Goal: Task Accomplishment & Management: Manage account settings

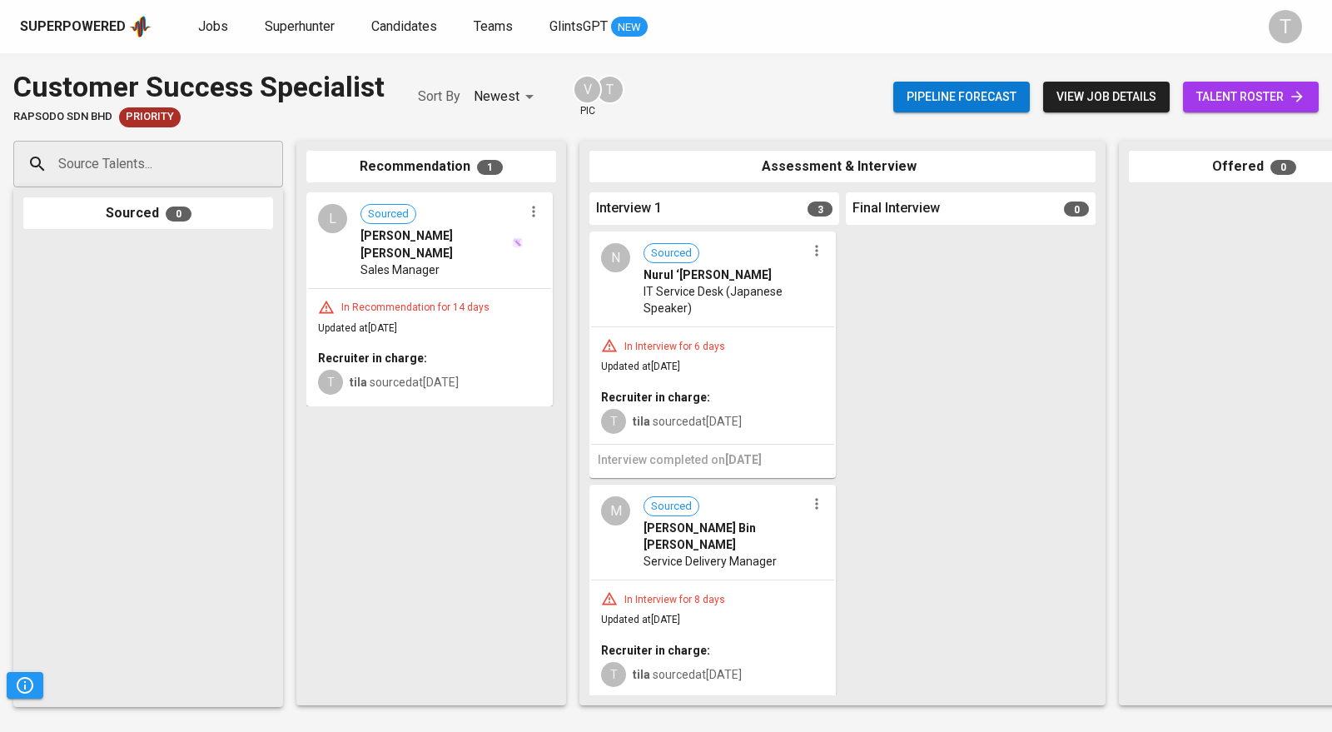
click at [808, 256] on icon "button" at bounding box center [816, 250] width 17 height 17
click at [846, 326] on li "Undo Interview 1 Happened" at bounding box center [875, 330] width 150 height 25
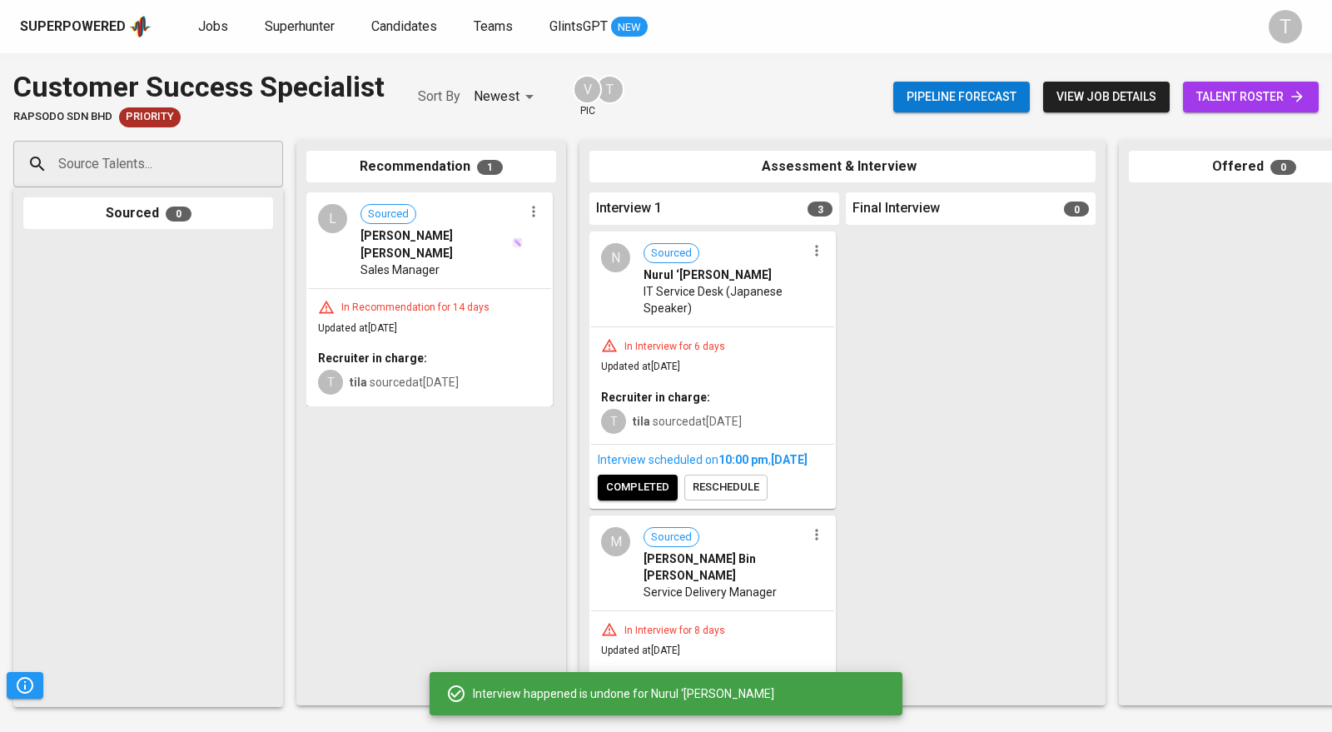
click at [737, 497] on span "reschedule" at bounding box center [726, 487] width 67 height 19
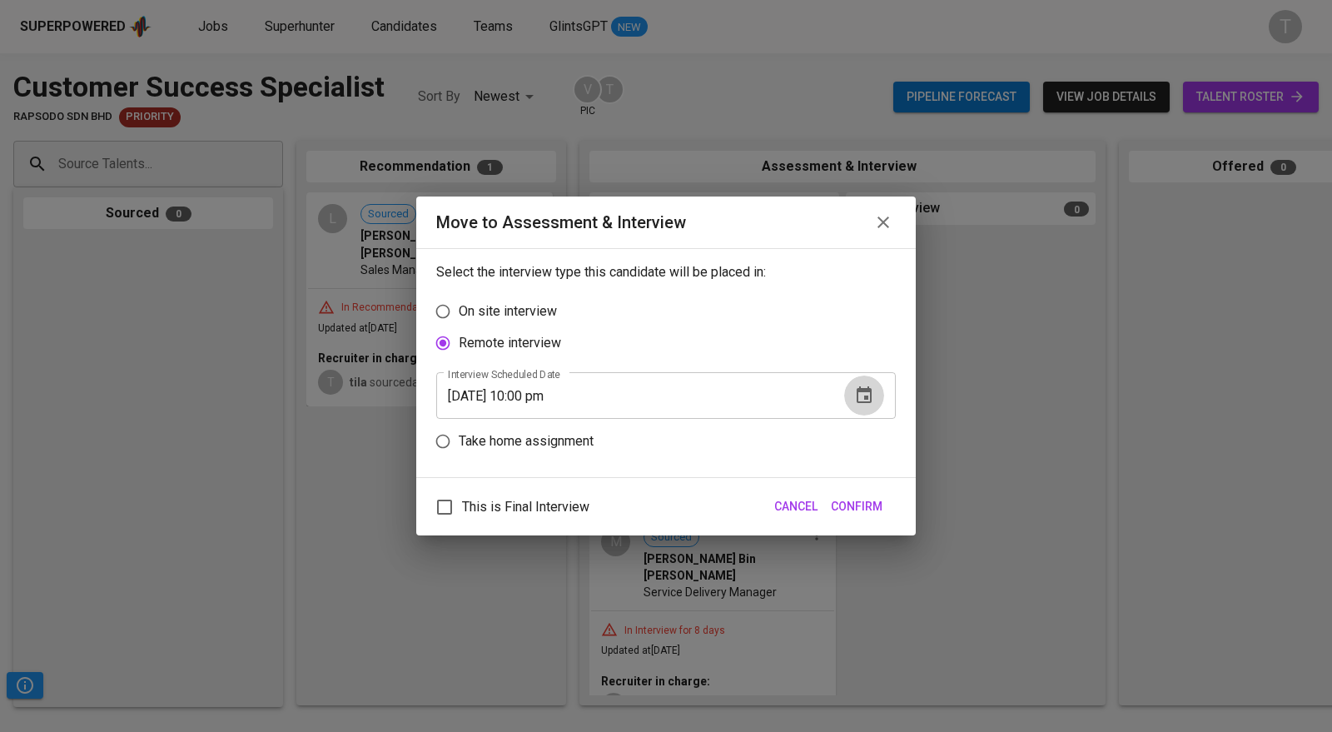
click at [861, 390] on icon "button" at bounding box center [863, 394] width 15 height 17
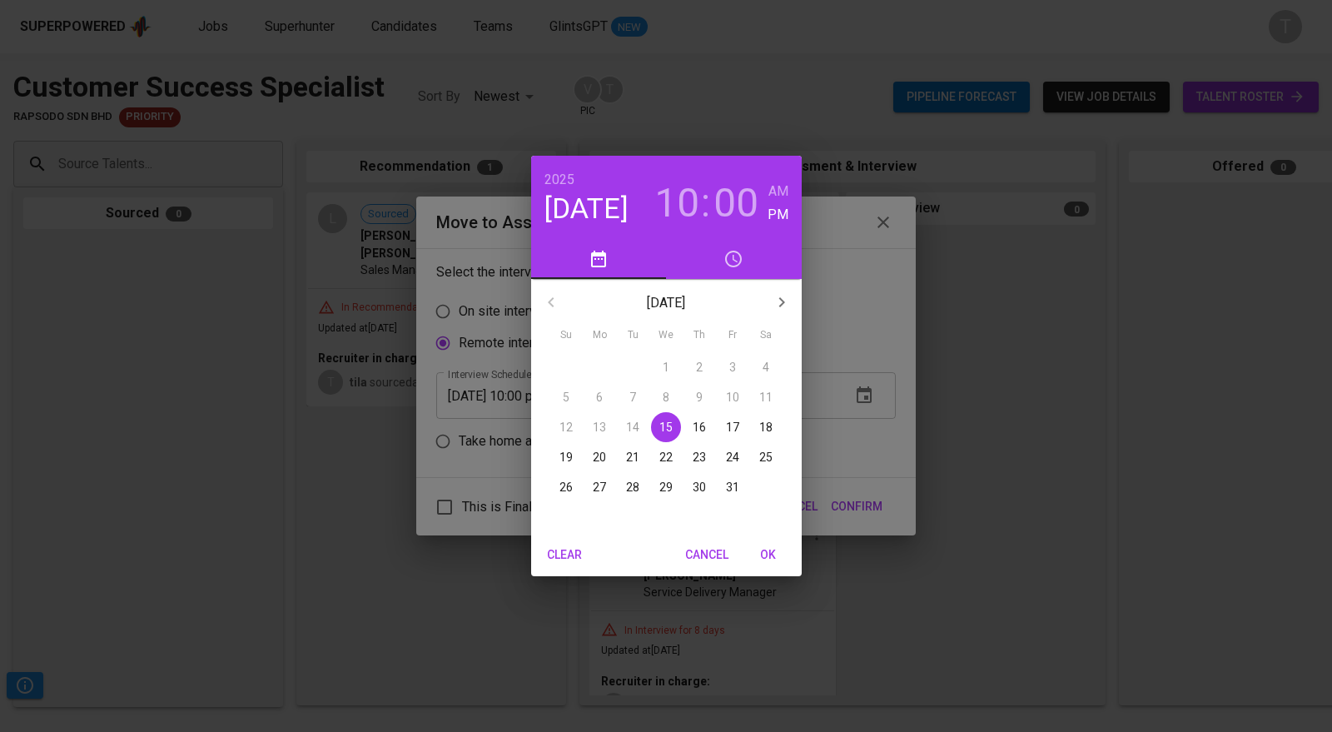
click at [666, 423] on p "15" at bounding box center [665, 427] width 13 height 17
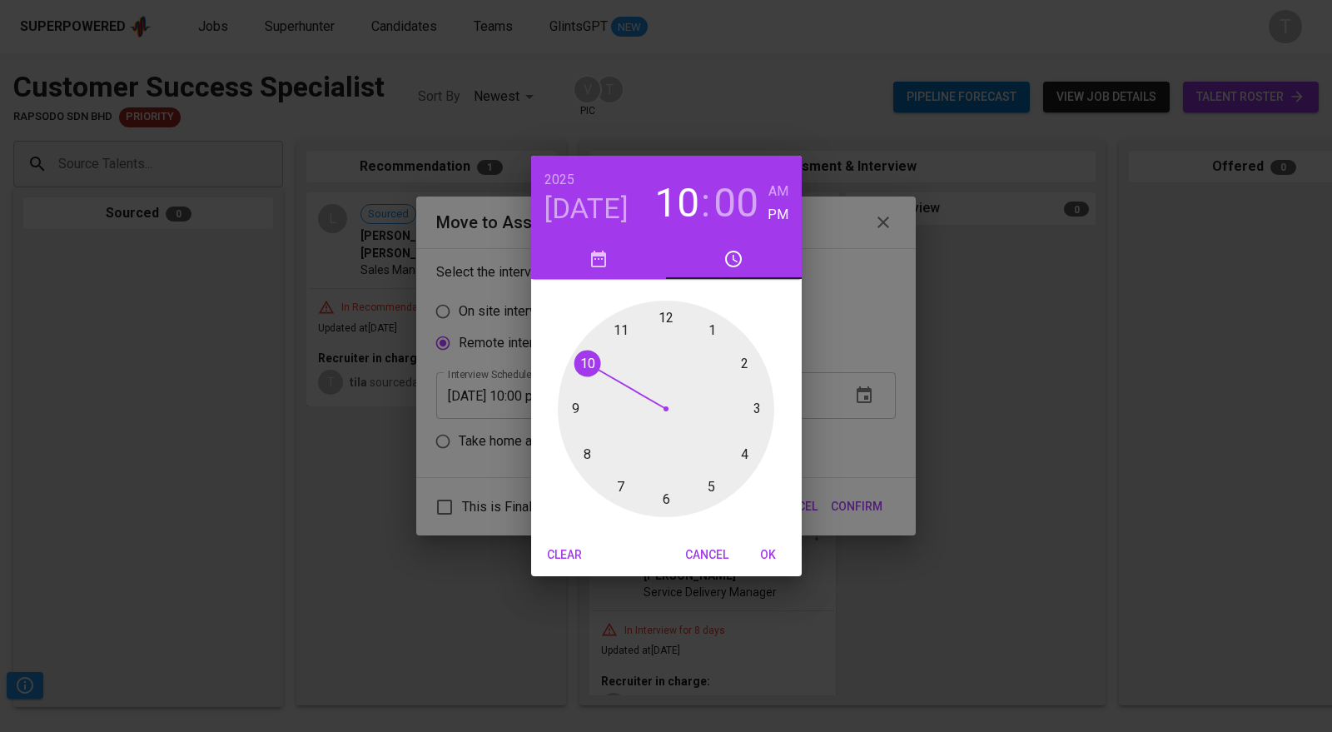
click at [576, 446] on div at bounding box center [666, 408] width 216 height 216
click at [768, 549] on span "OK" at bounding box center [768, 554] width 40 height 21
type input "[DATE] 08:00 pm"
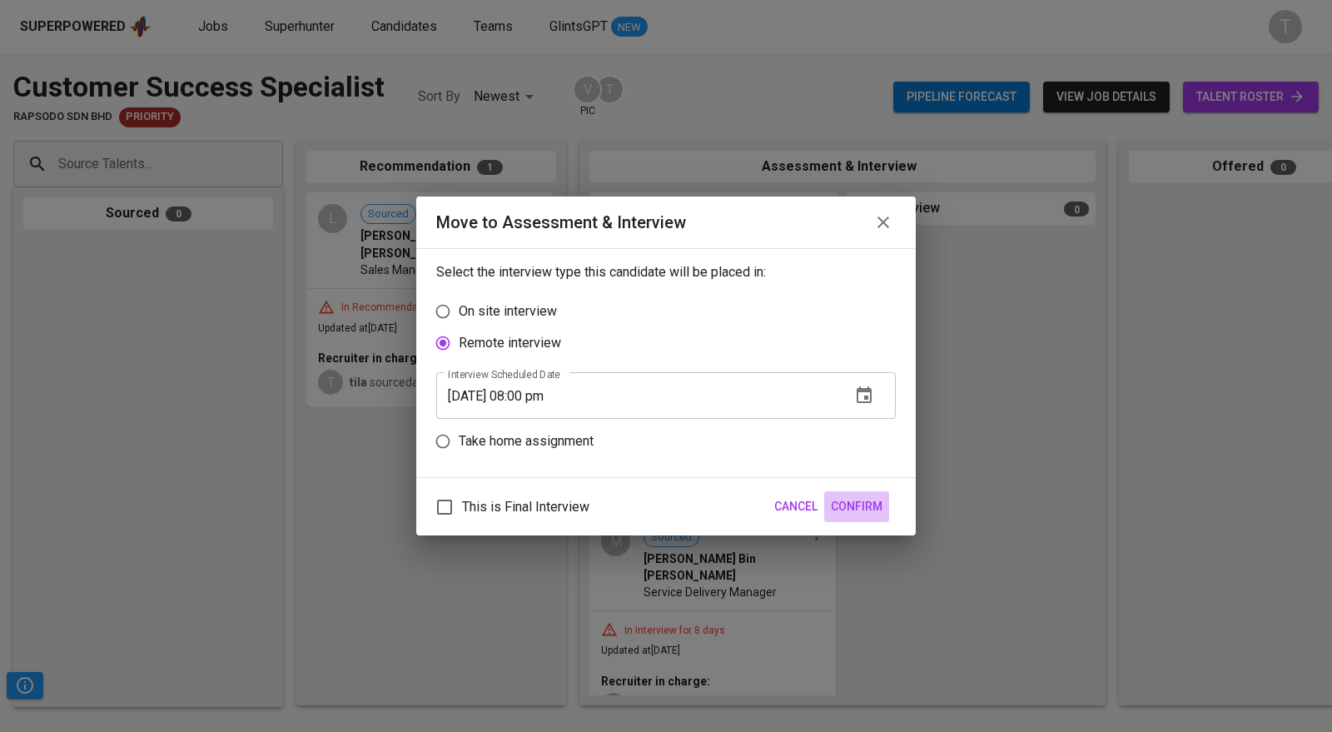
click at [857, 508] on span "Confirm" at bounding box center [857, 506] width 52 height 21
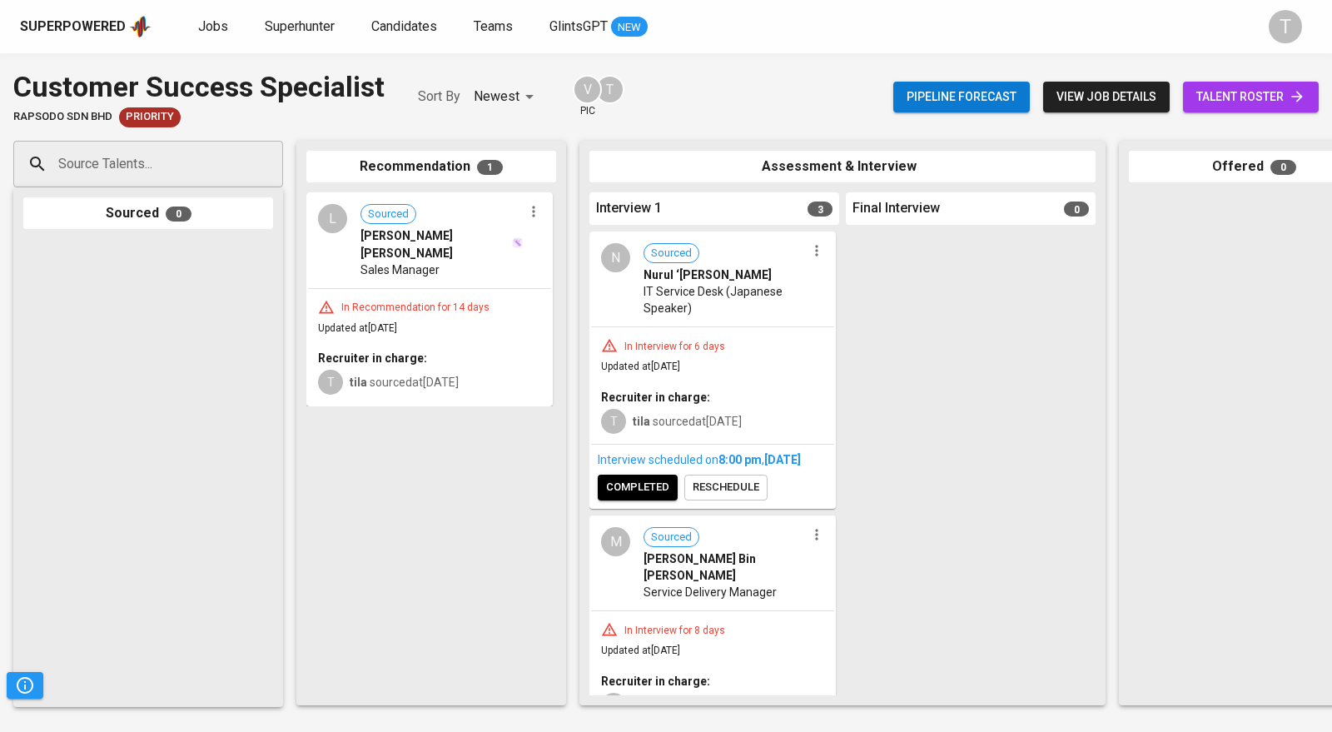
click at [213, 24] on span "Jobs" at bounding box center [213, 26] width 30 height 16
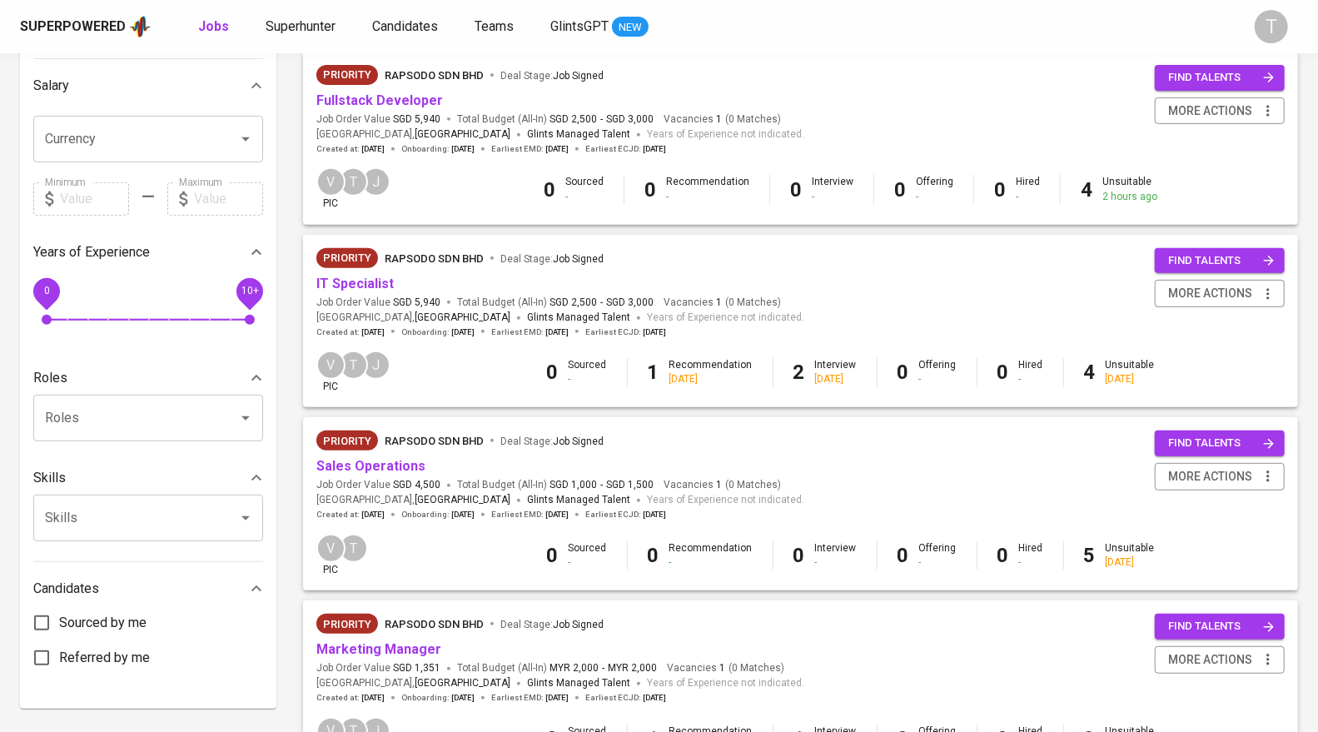
scroll to position [375, 0]
click at [363, 281] on link "IT Specialist" at bounding box center [354, 284] width 77 height 16
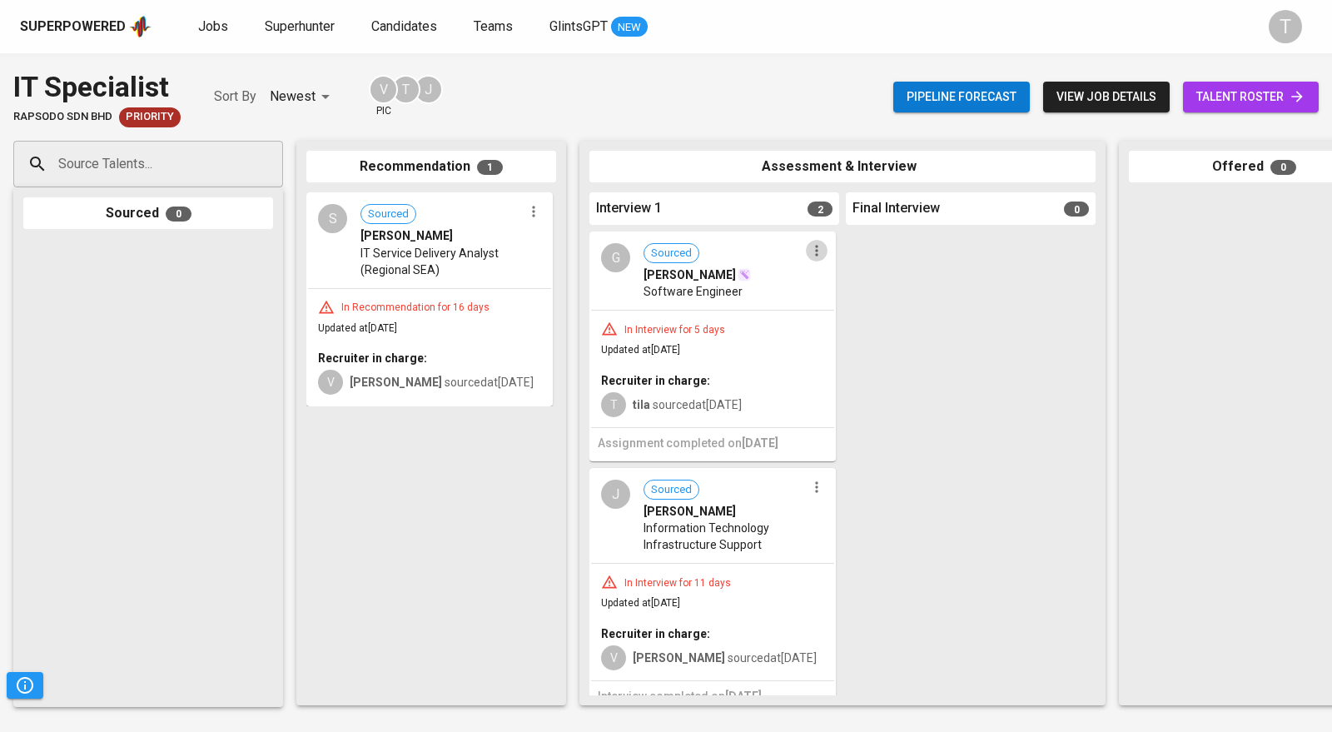
click at [812, 256] on icon "button" at bounding box center [816, 250] width 17 height 17
click at [820, 279] on li "Proceed to next interview" at bounding box center [875, 280] width 150 height 25
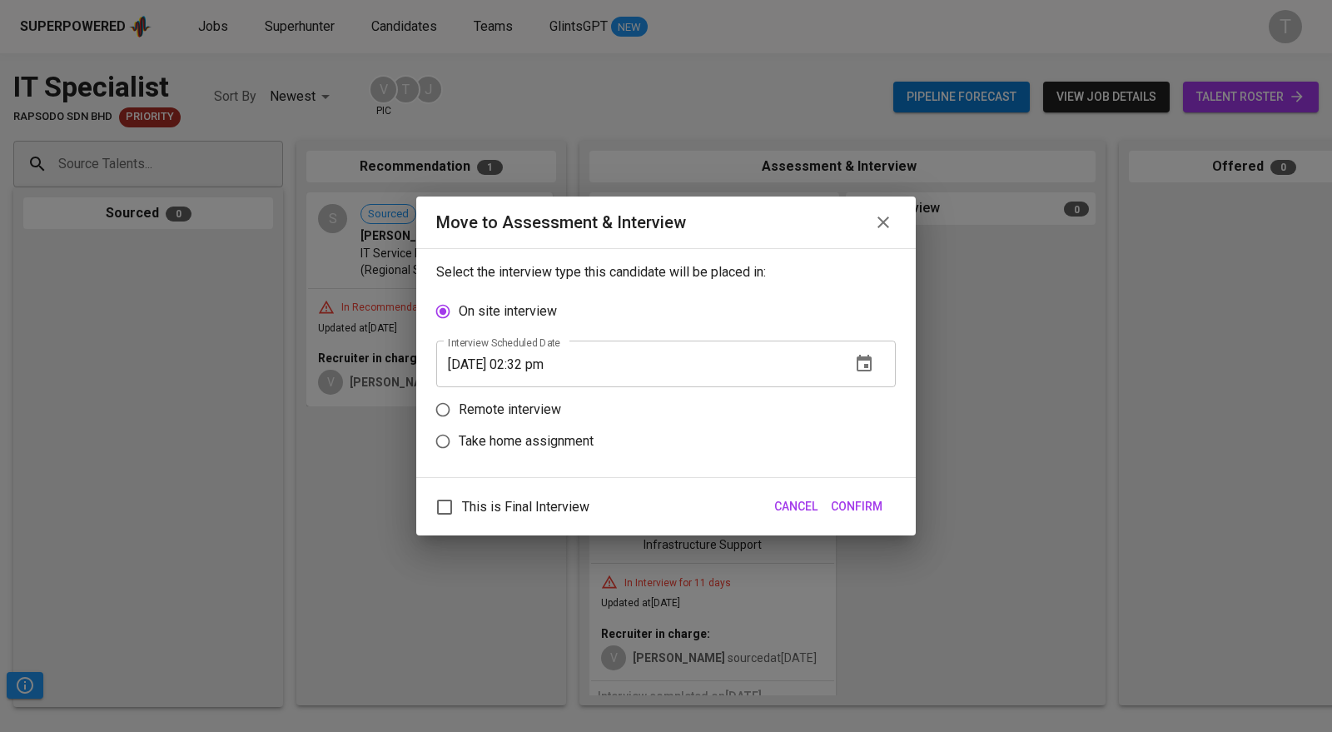
click at [523, 414] on p "Remote interview" at bounding box center [510, 410] width 102 height 20
click at [459, 414] on input "Remote interview" at bounding box center [443, 410] width 32 height 32
radio input "true"
click at [487, 401] on input "[DATE] 02:32 pm" at bounding box center [636, 395] width 401 height 47
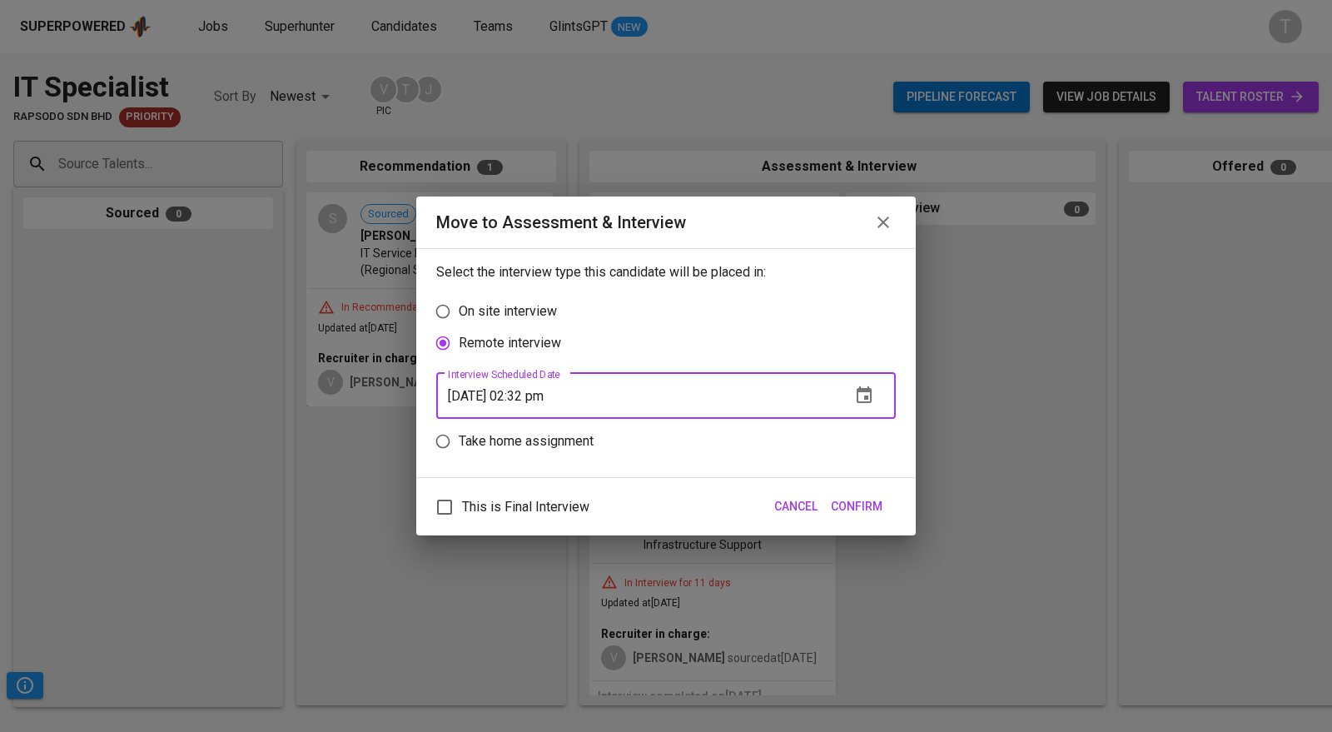
click at [861, 382] on button "button" at bounding box center [864, 395] width 40 height 40
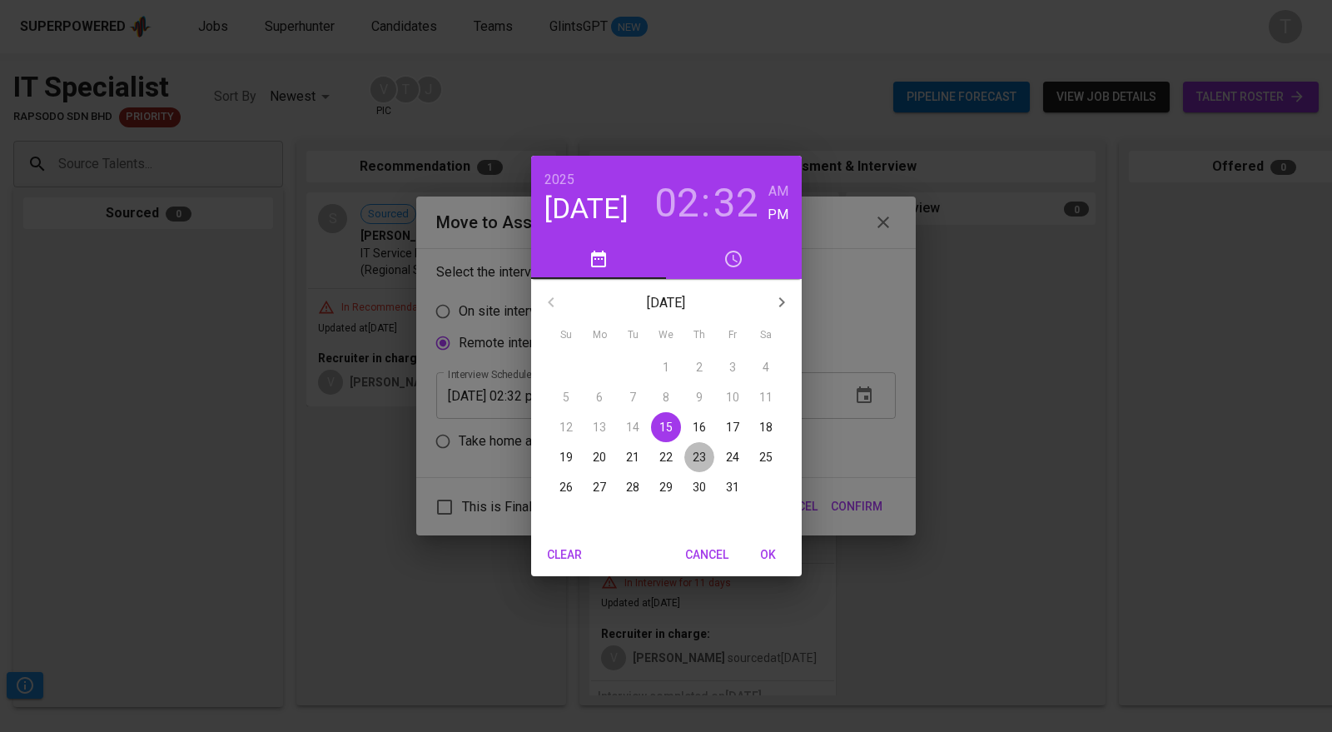
click at [703, 453] on p "23" at bounding box center [699, 457] width 13 height 17
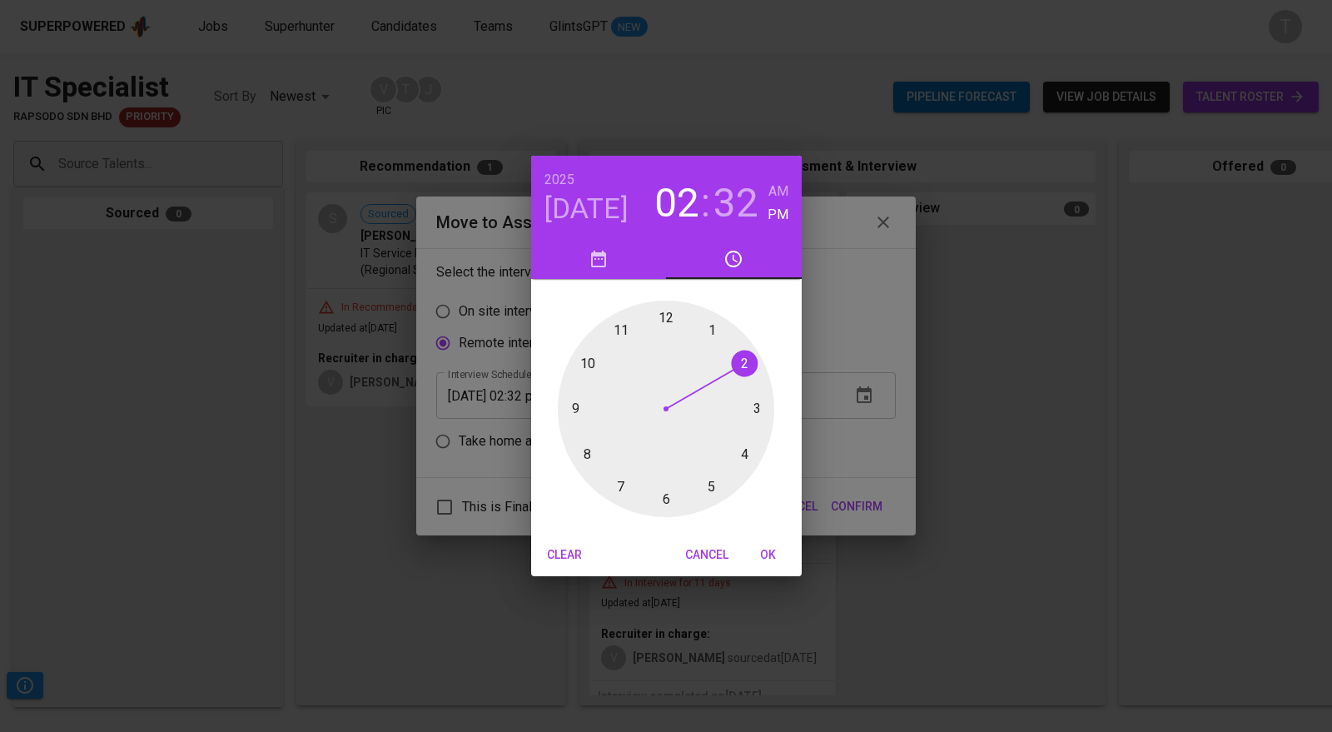
click at [584, 358] on div at bounding box center [666, 408] width 216 height 216
click at [664, 320] on div at bounding box center [666, 408] width 216 height 216
type input "[DATE] 10:00 pm"
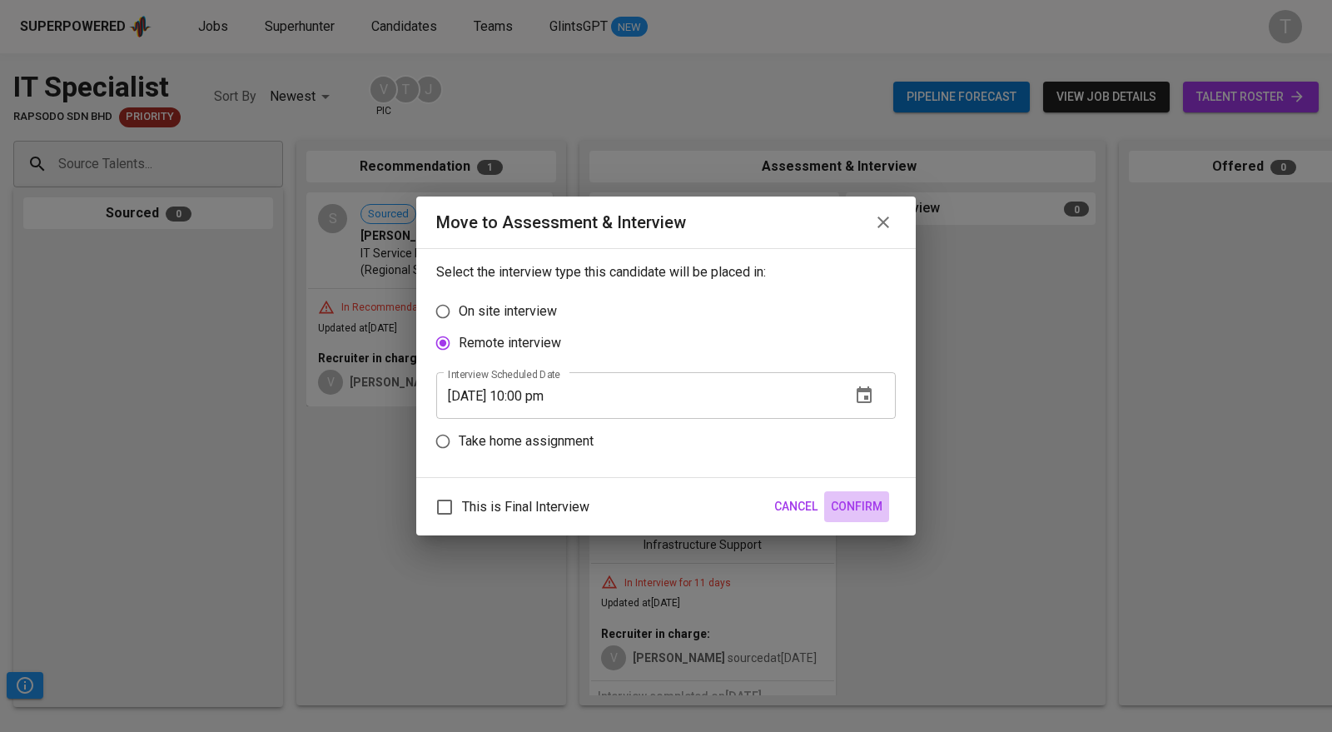
click at [870, 501] on span "Confirm" at bounding box center [857, 506] width 52 height 21
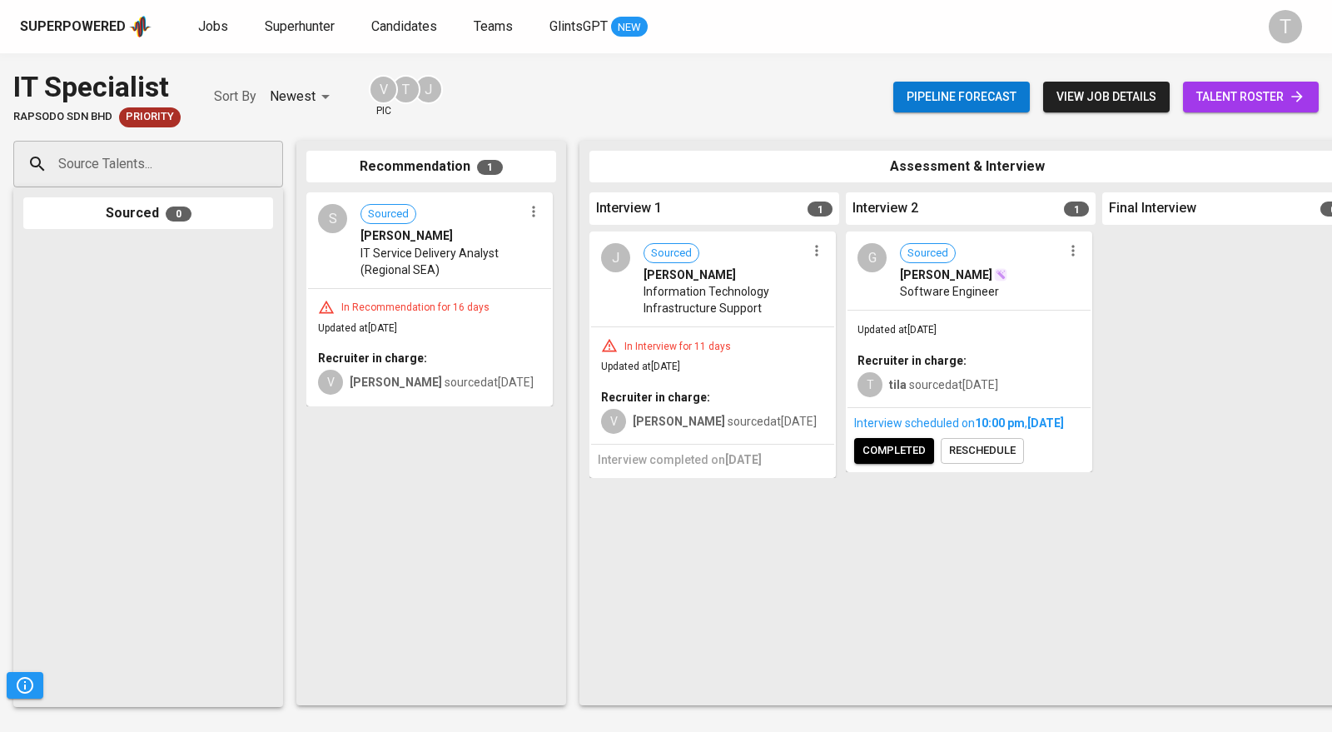
click at [212, 27] on span "Jobs" at bounding box center [213, 26] width 30 height 16
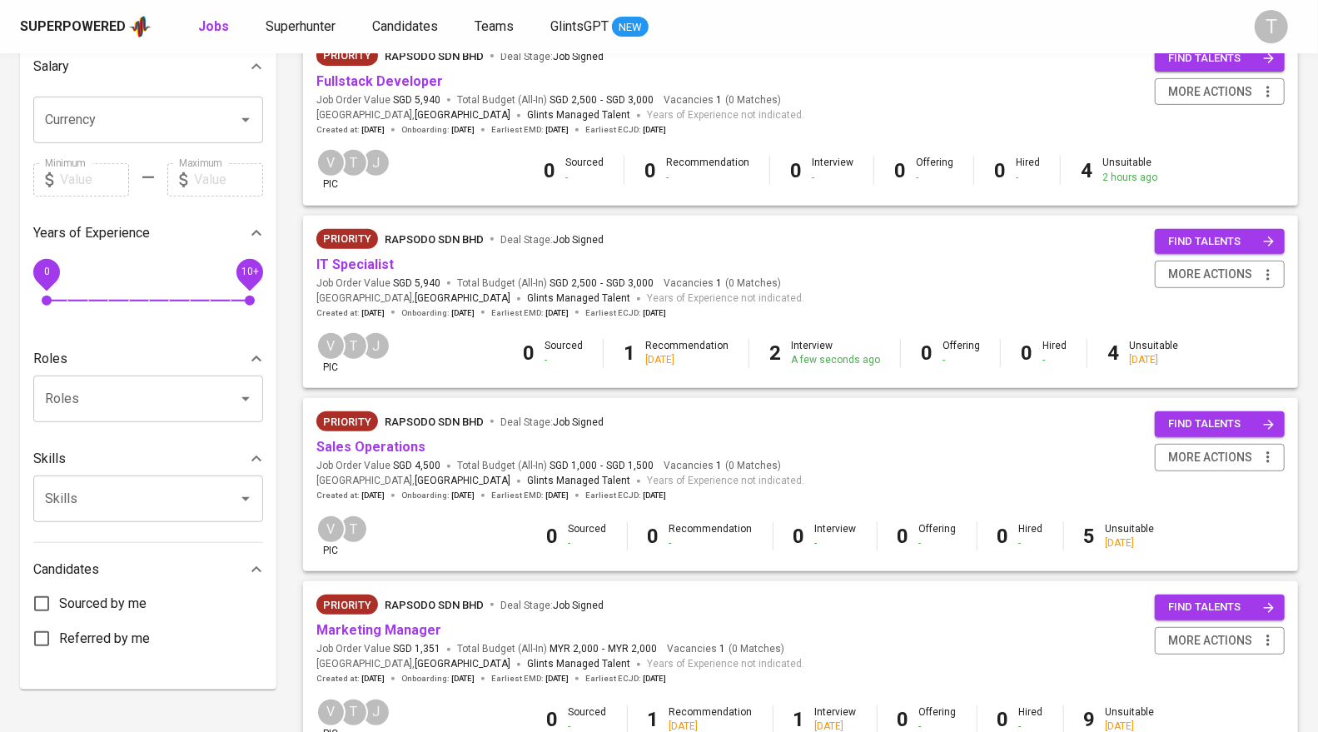
scroll to position [397, 0]
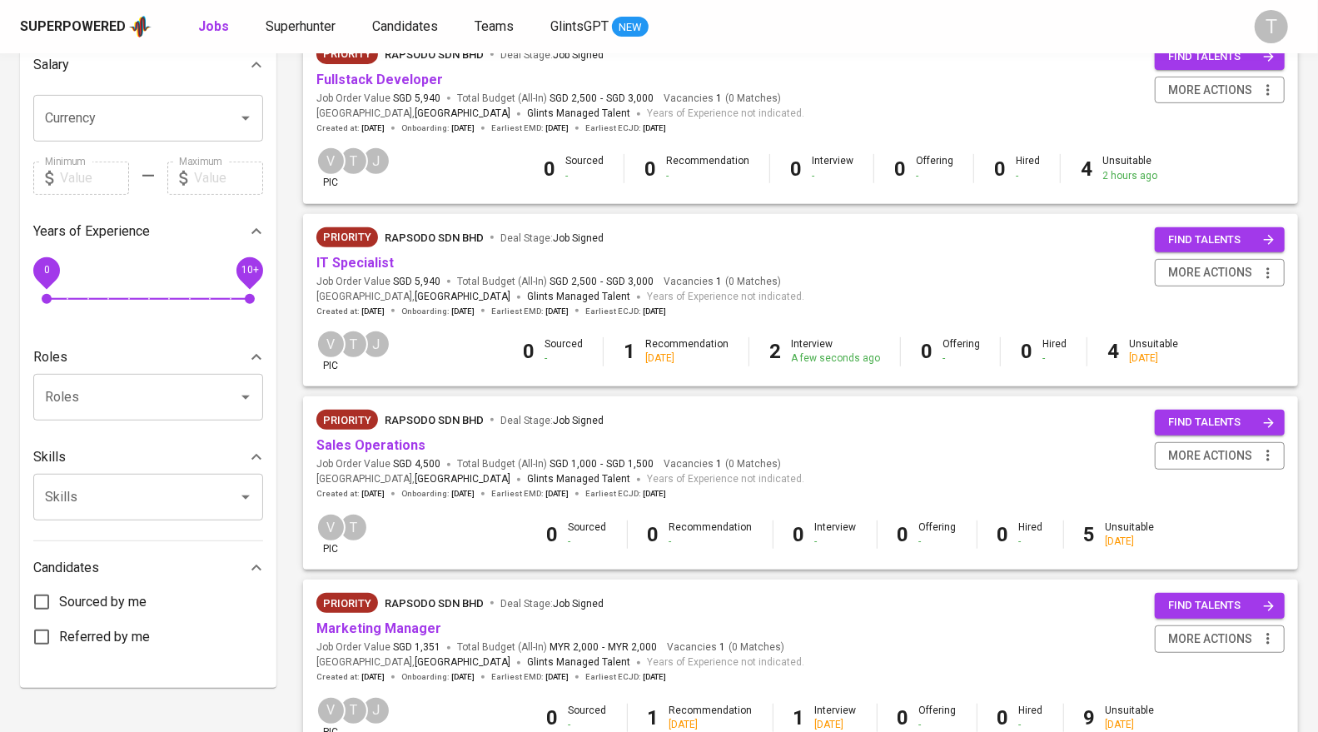
click at [375, 439] on link "Sales Operations" at bounding box center [370, 445] width 109 height 16
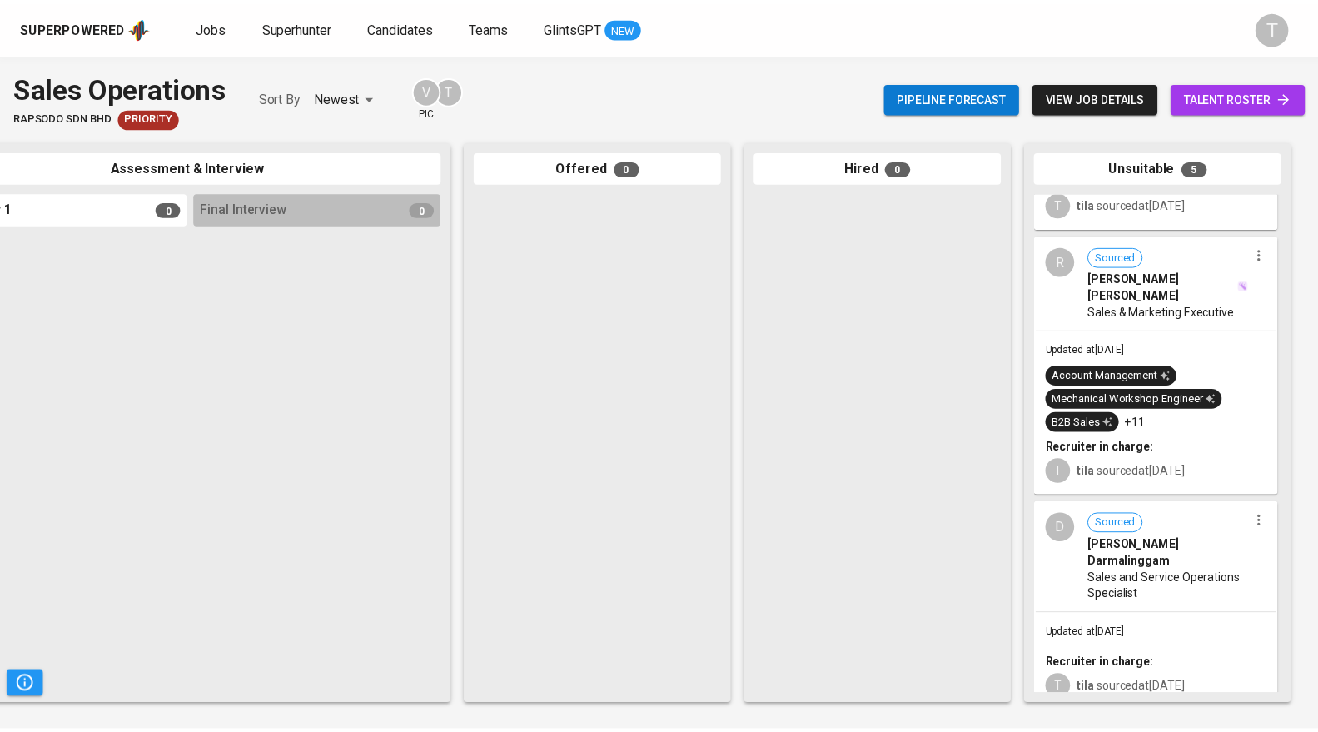
scroll to position [327, 0]
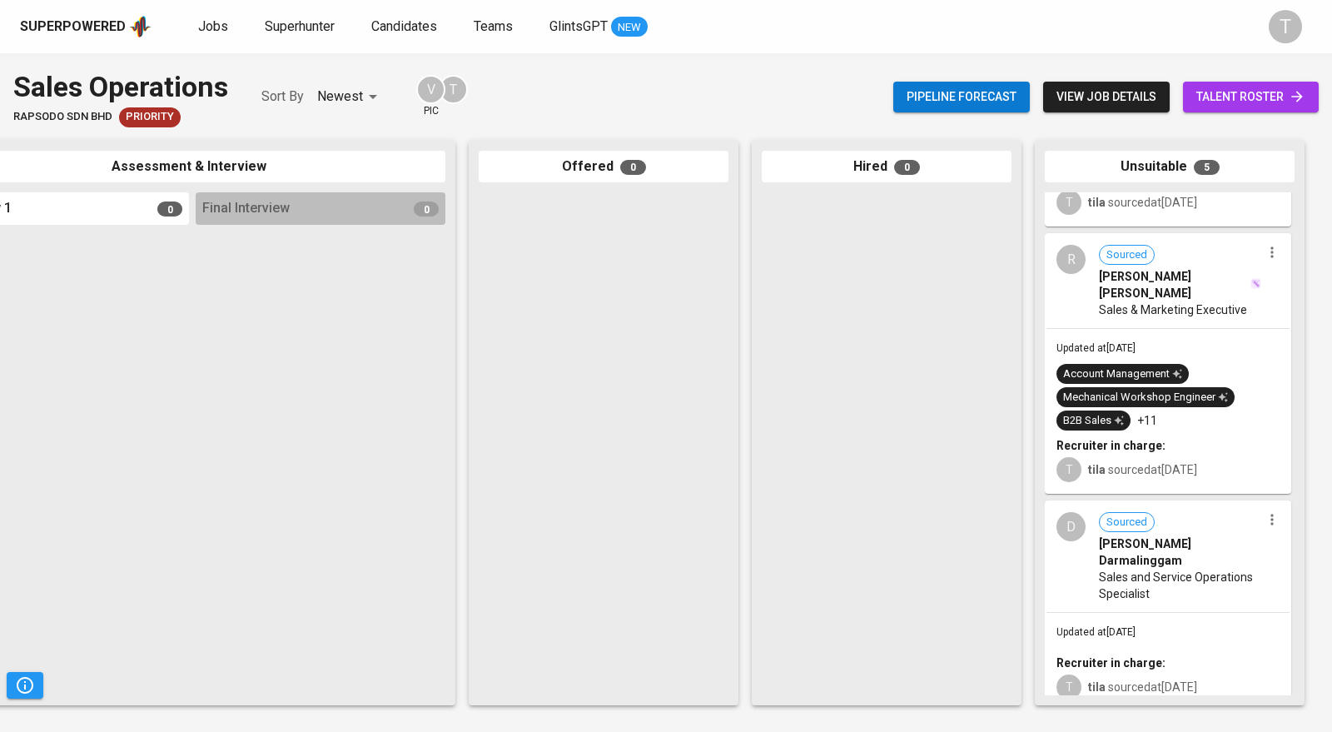
click at [210, 26] on span "Jobs" at bounding box center [213, 26] width 30 height 16
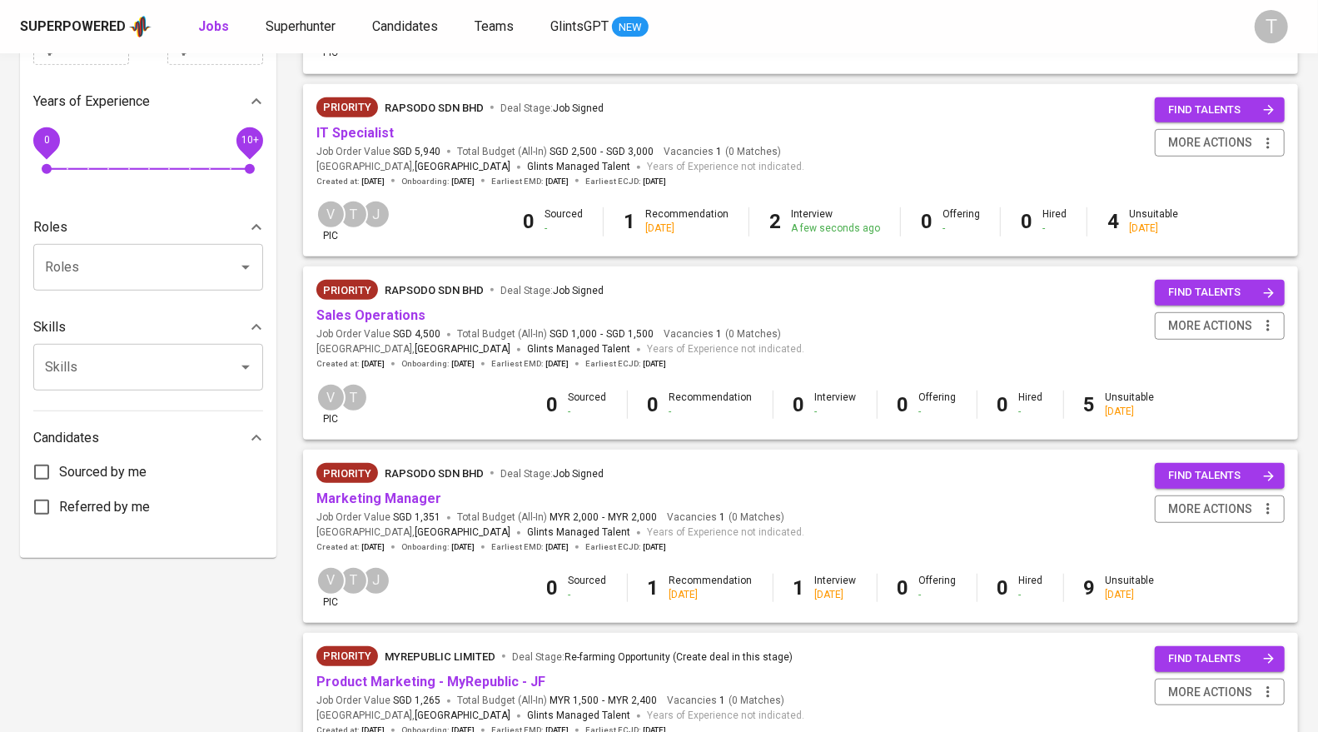
scroll to position [526, 0]
click at [391, 504] on link "Marketing Manager" at bounding box center [378, 499] width 125 height 16
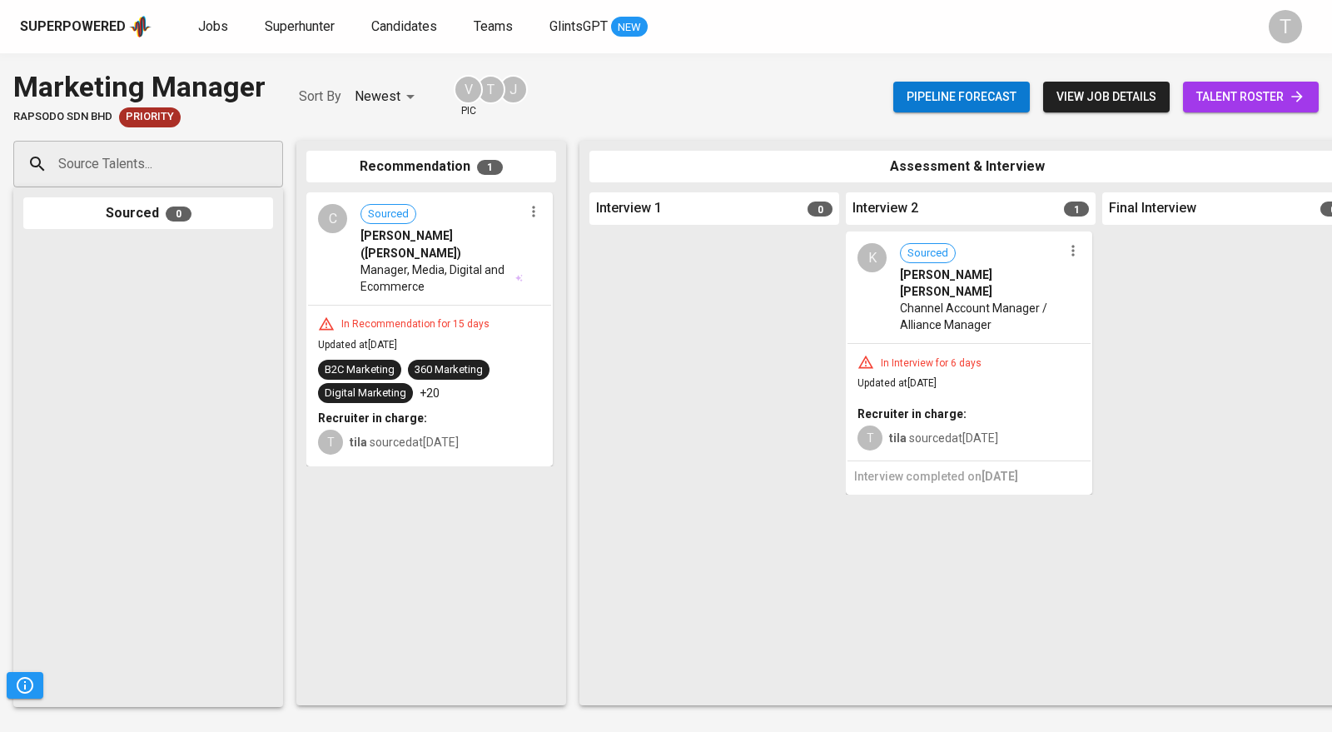
click at [529, 216] on icon "button" at bounding box center [533, 211] width 17 height 17
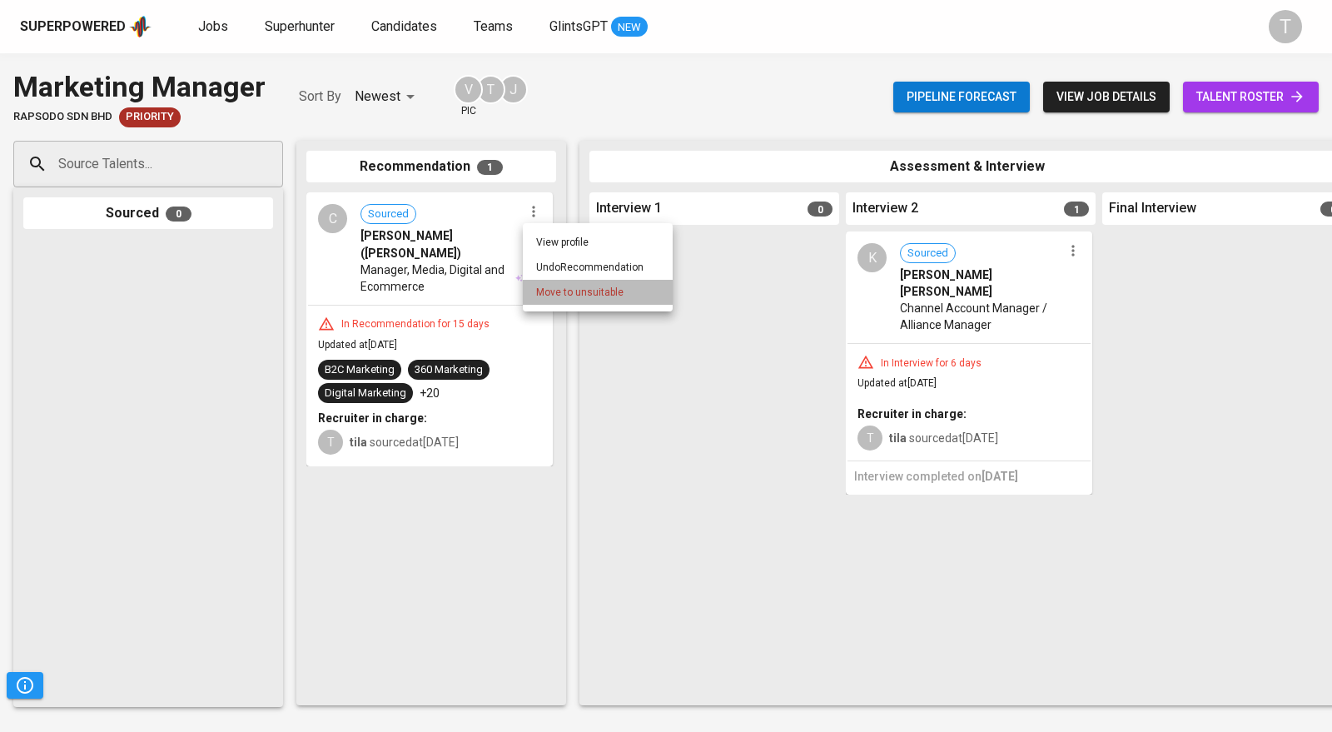
click at [574, 287] on span "Move to unsuitable" at bounding box center [579, 292] width 87 height 15
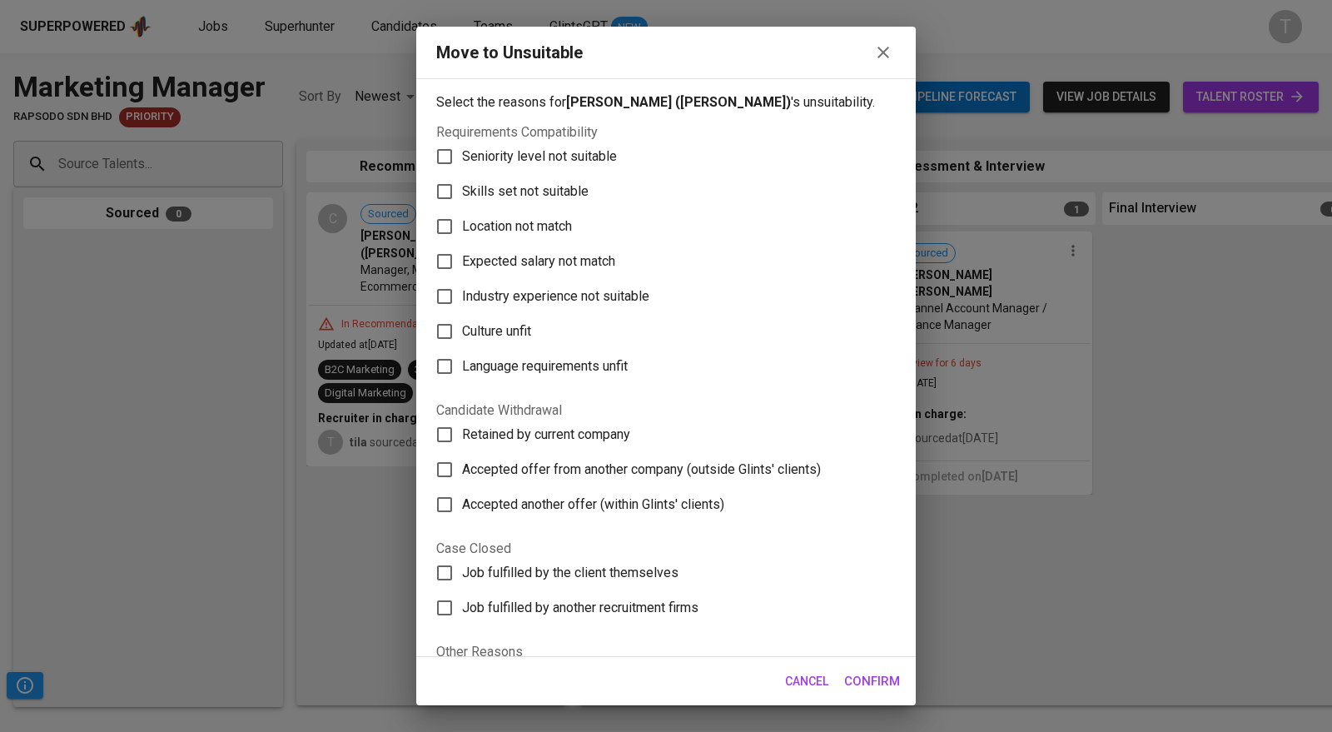
click at [546, 192] on span "Skills set not suitable" at bounding box center [525, 191] width 127 height 20
click at [462, 192] on input "Skills set not suitable" at bounding box center [444, 191] width 35 height 35
checkbox input "true"
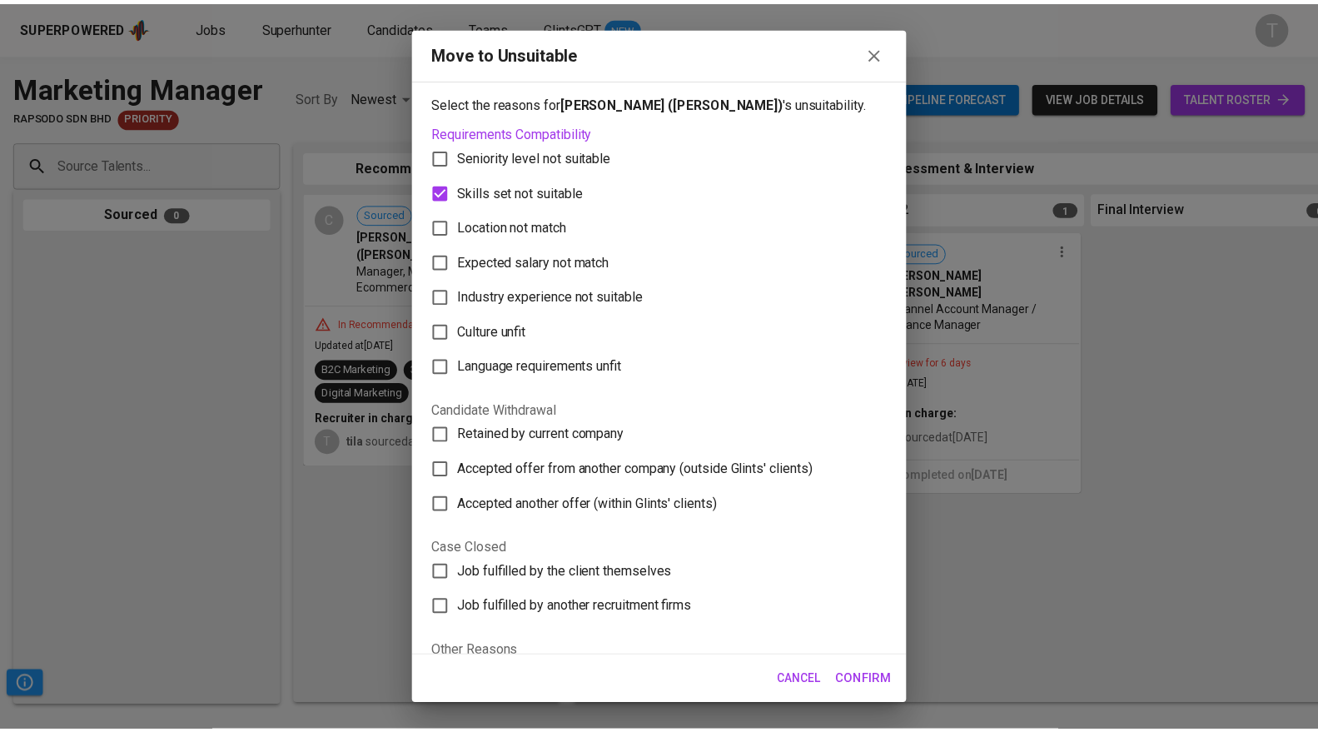
scroll to position [122, 0]
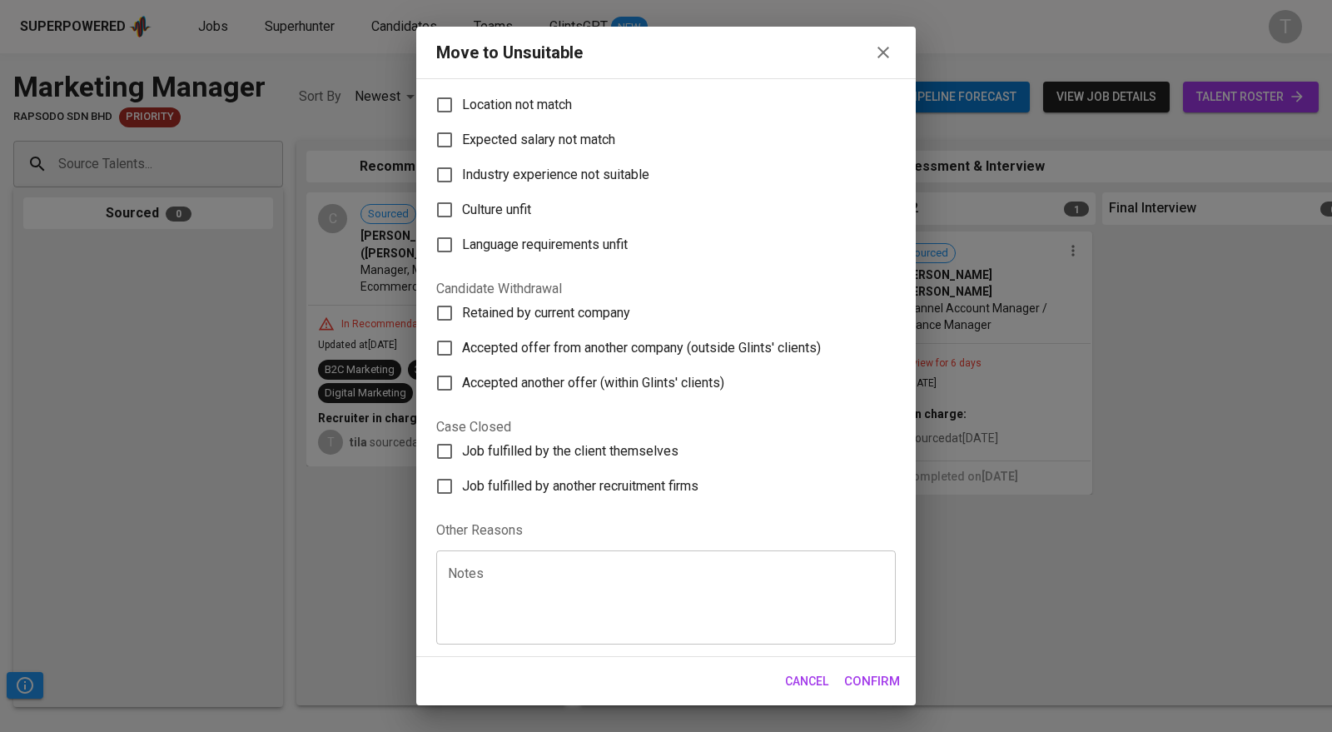
click at [574, 612] on textarea at bounding box center [666, 597] width 436 height 63
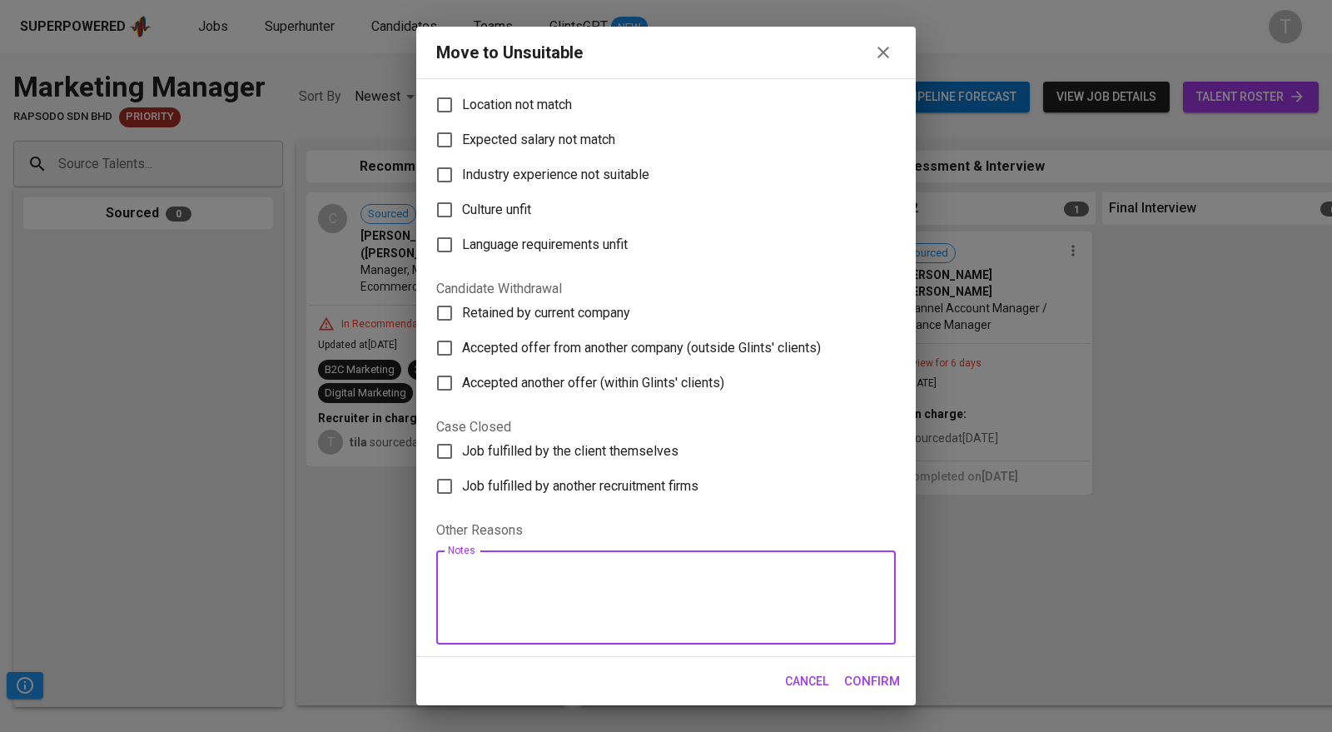
click at [883, 685] on span "Confirm" at bounding box center [872, 681] width 56 height 22
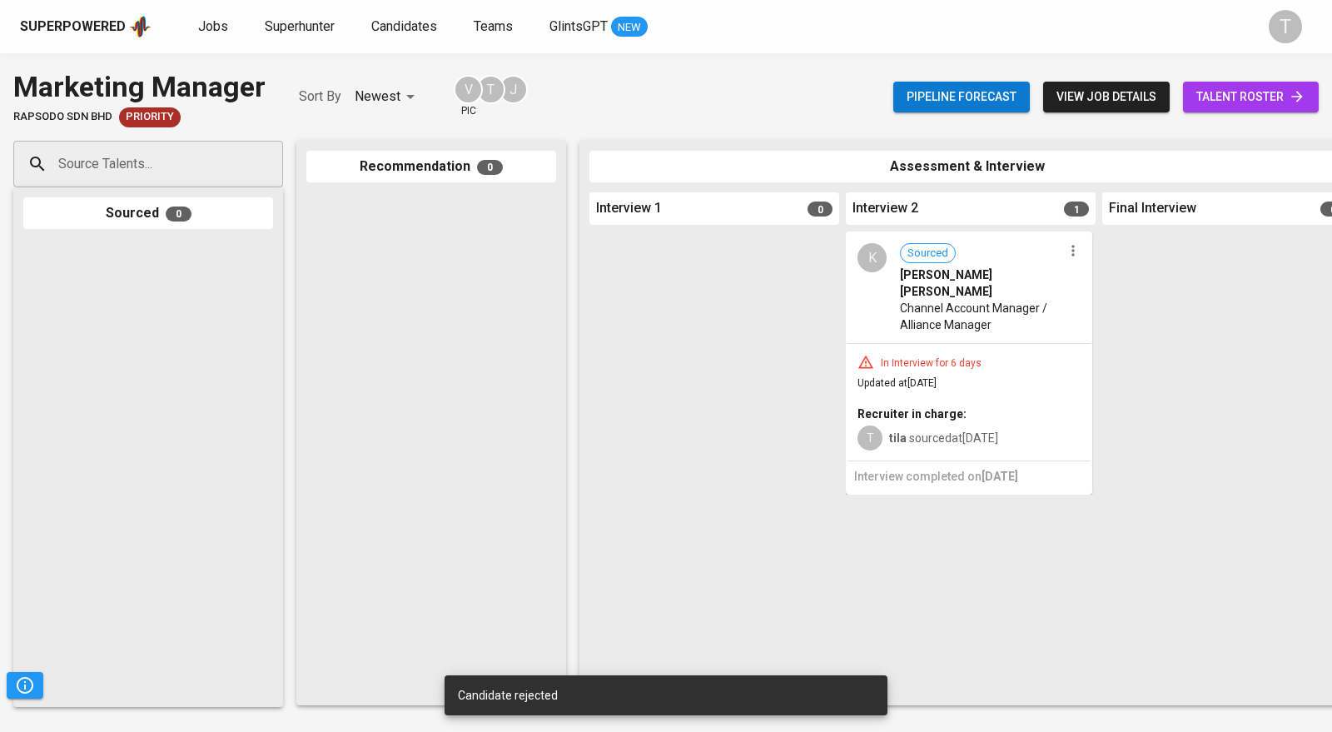
click at [208, 24] on span "Jobs" at bounding box center [213, 26] width 30 height 16
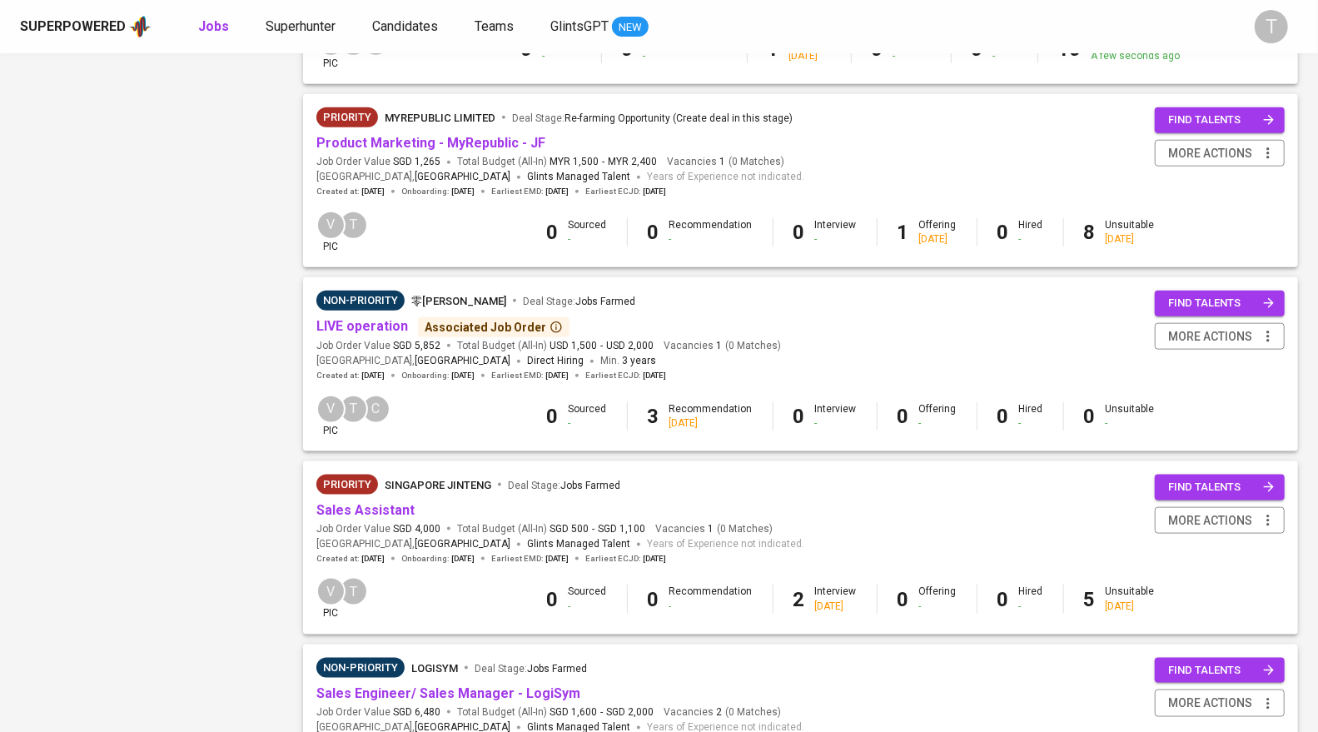
scroll to position [1067, 0]
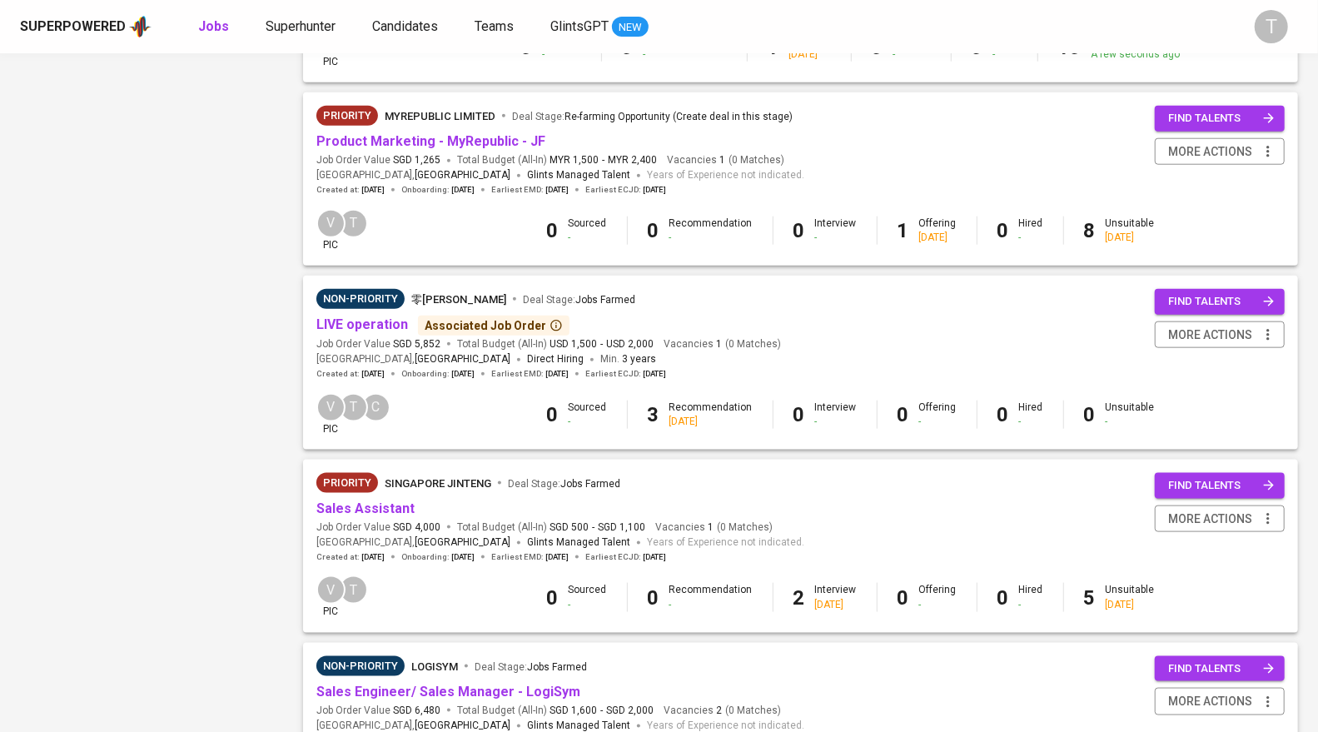
click at [385, 508] on link "Sales Assistant" at bounding box center [365, 508] width 98 height 16
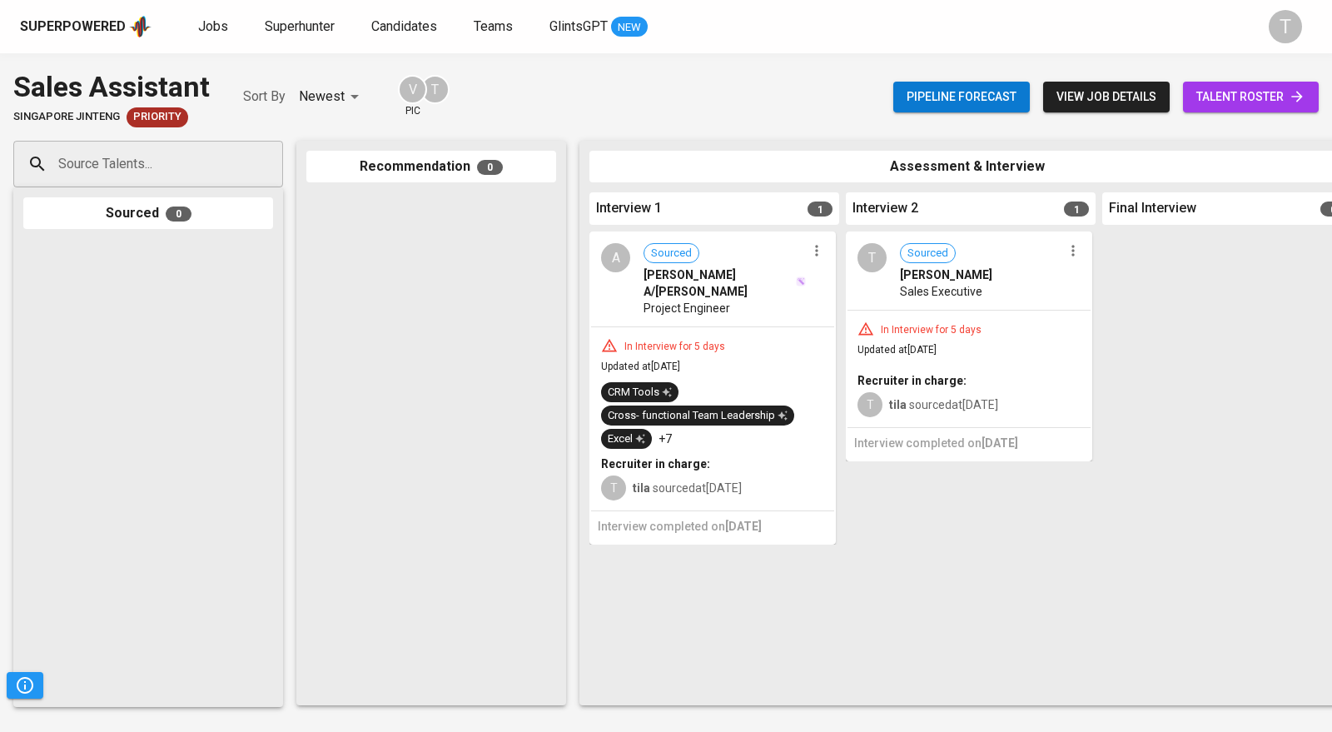
click at [206, 28] on span "Jobs" at bounding box center [213, 26] width 30 height 16
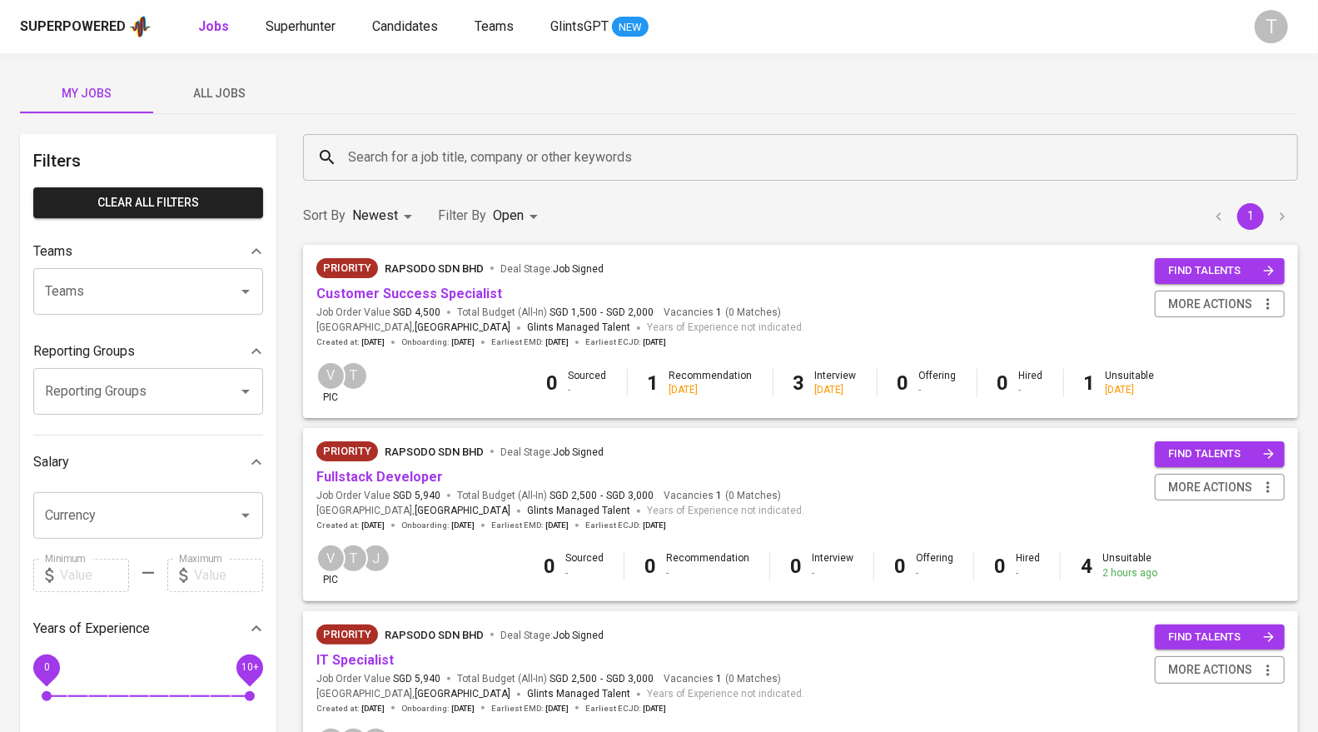
click at [444, 489] on div "Job Order Value SGD 5,940 Total Budget (All-In) SGD 2,500 - SGD 3,000" at bounding box center [488, 496] width 344 height 14
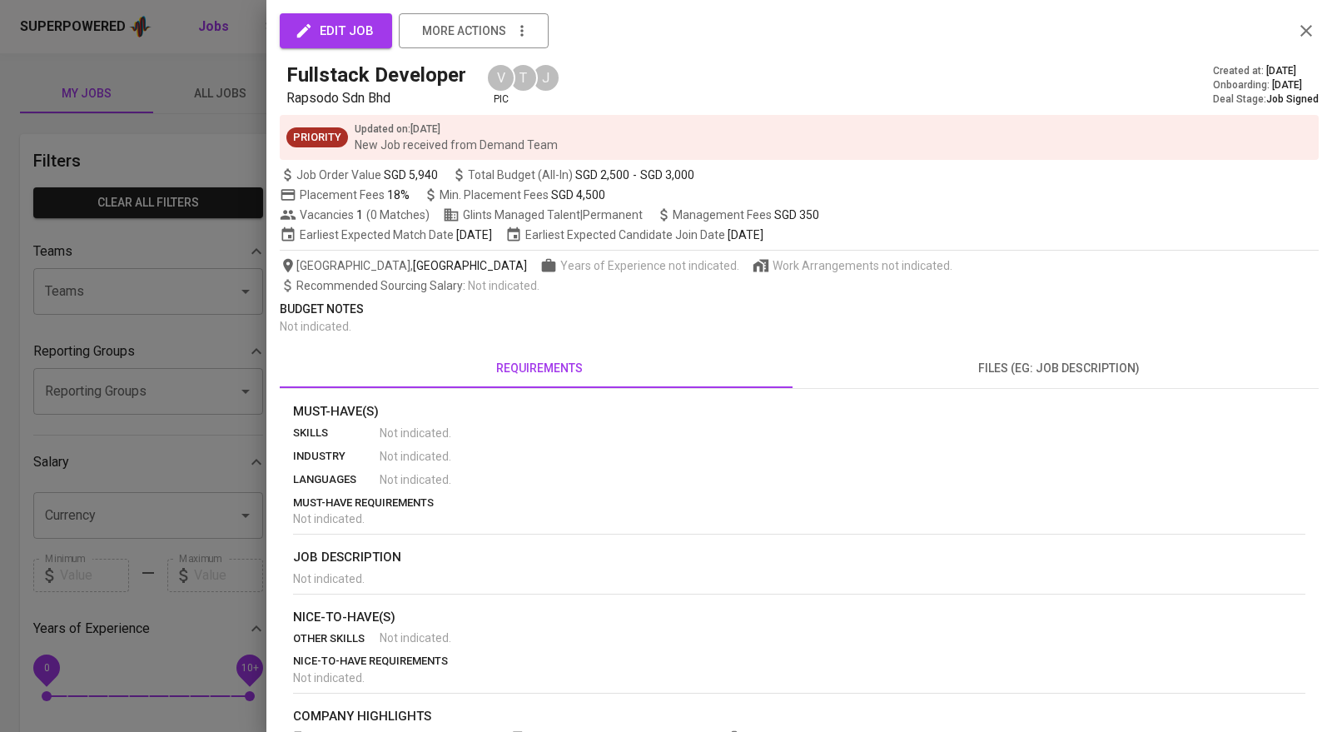
click at [221, 81] on div at bounding box center [666, 366] width 1332 height 732
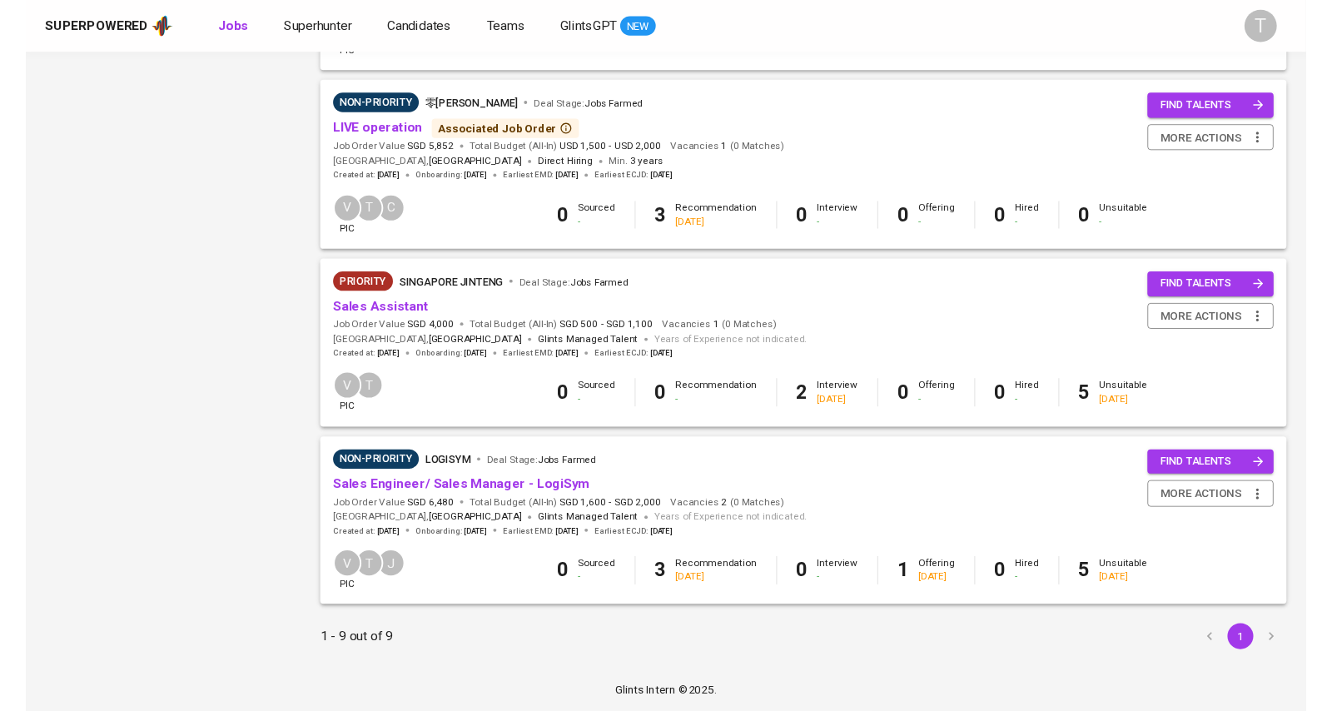
scroll to position [1264, 0]
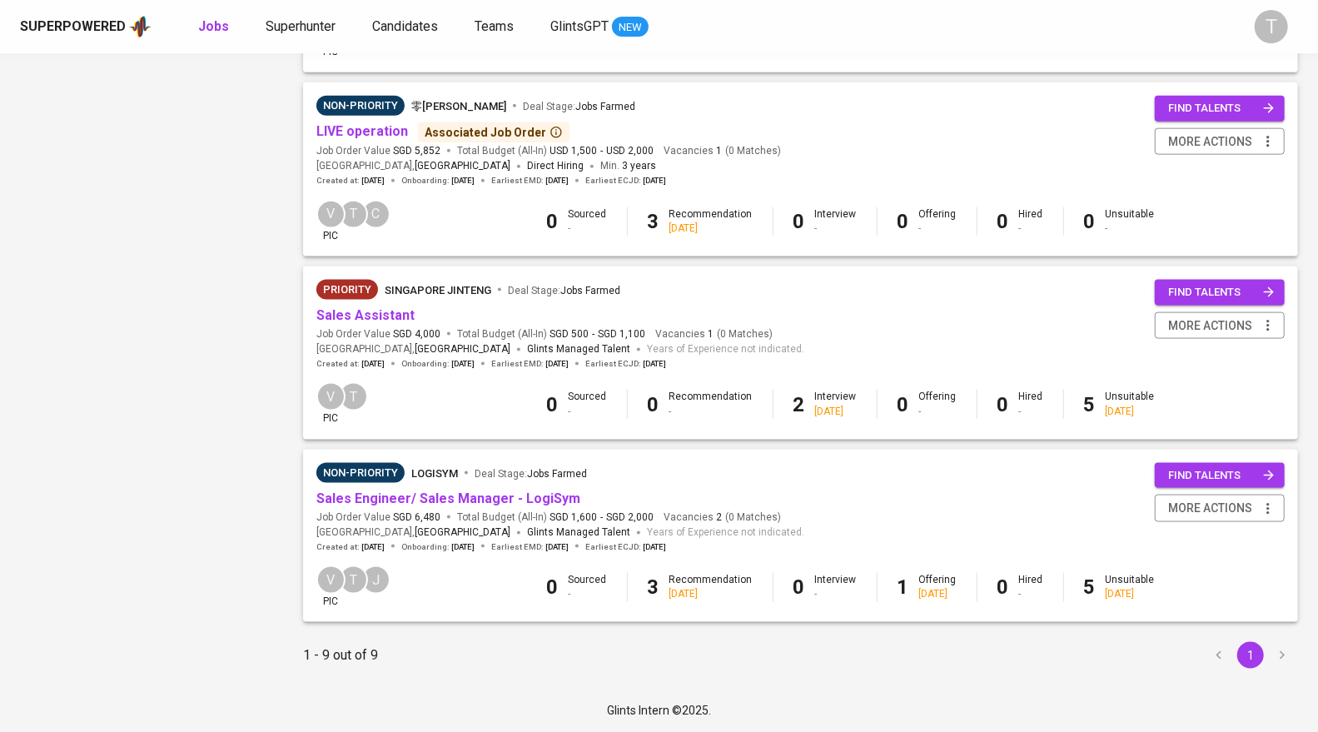
click at [463, 219] on div "0 Sourced - 3 Recommendation [DATE] 0 Interview - 0 Offering - 0 Hired - 0 Unsu…" at bounding box center [850, 221] width 868 height 28
